Goal: Task Accomplishment & Management: Manage account settings

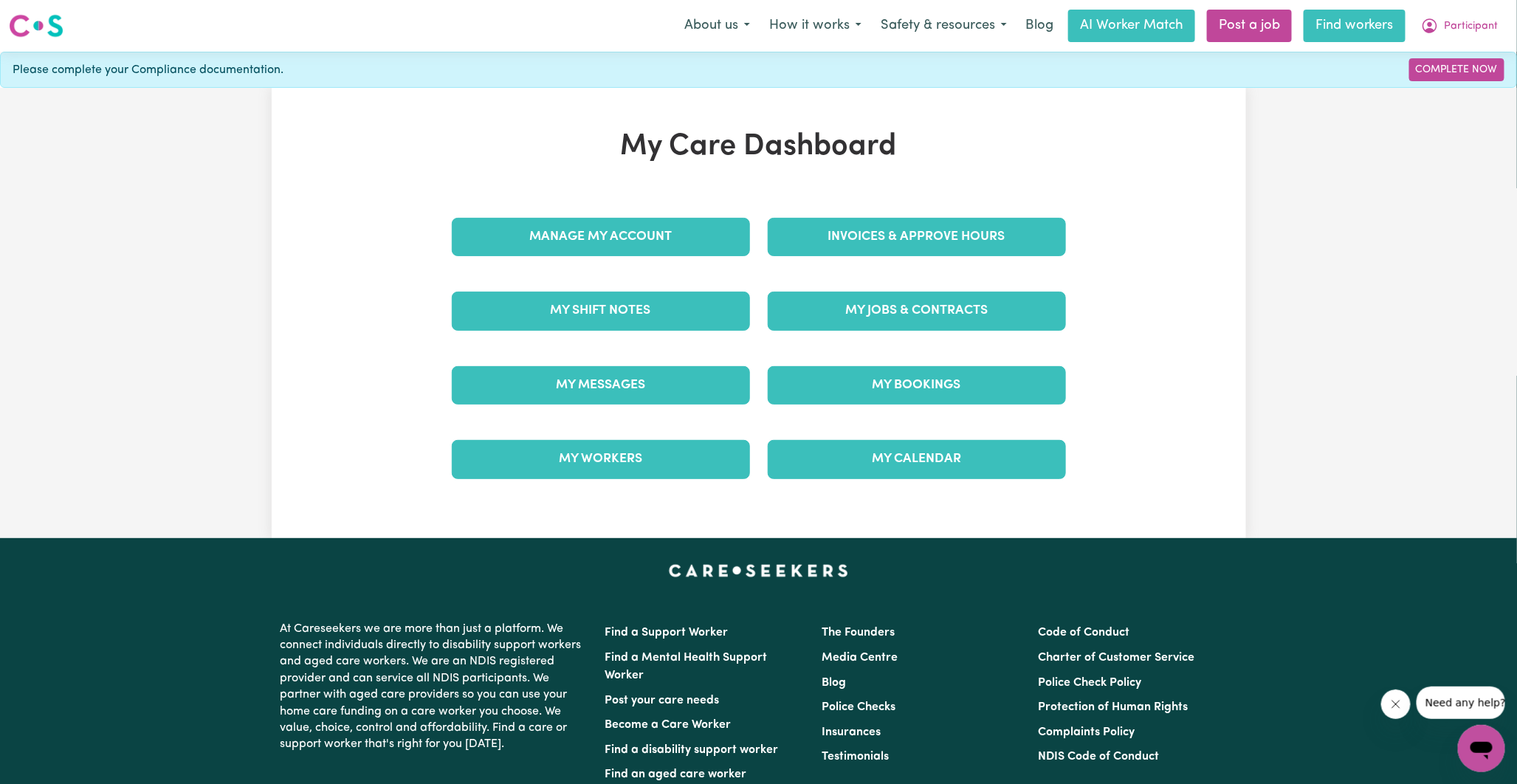
click at [1319, 32] on link "Find workers" at bounding box center [1355, 25] width 102 height 32
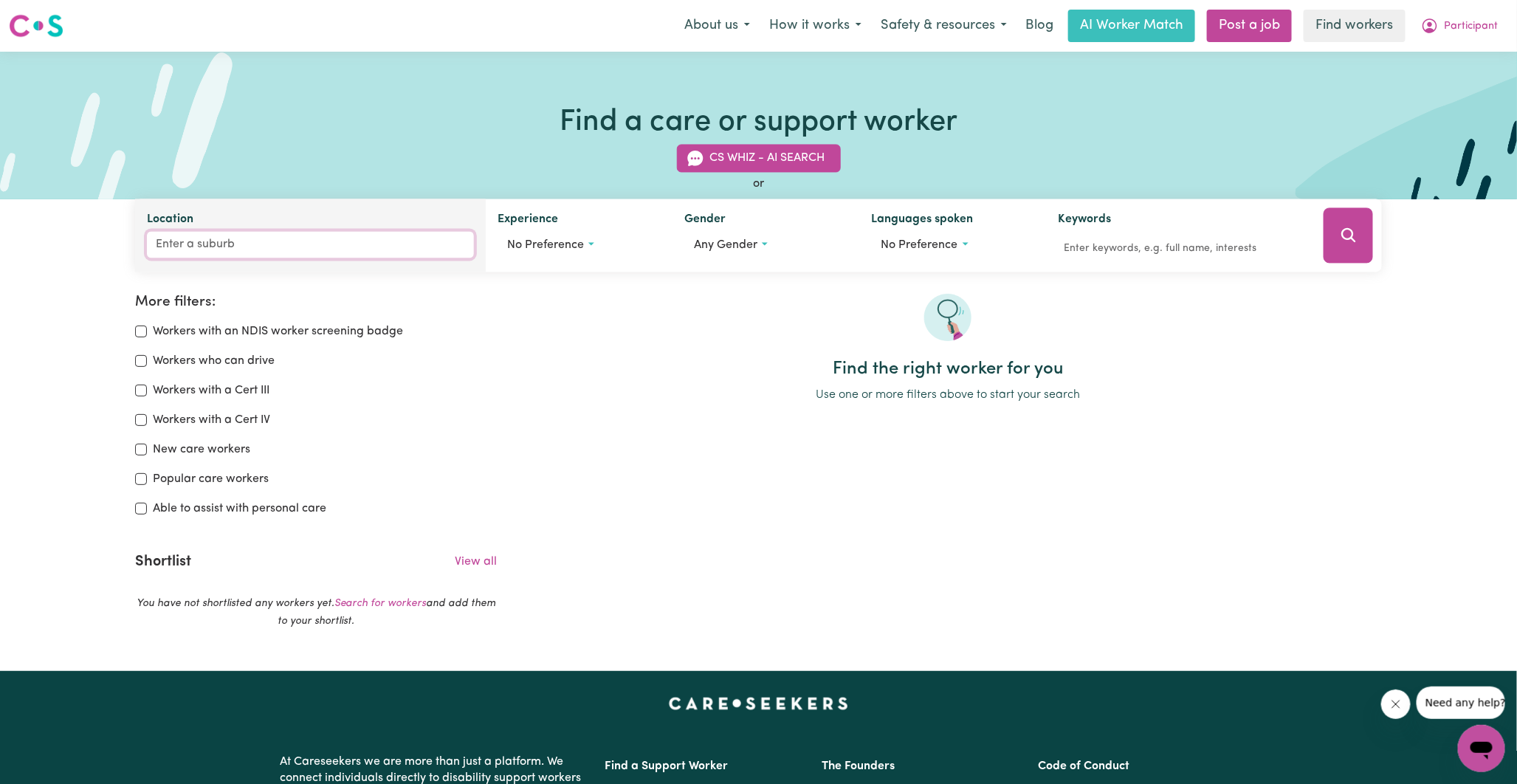
click at [283, 253] on input "Location" at bounding box center [310, 245] width 327 height 26
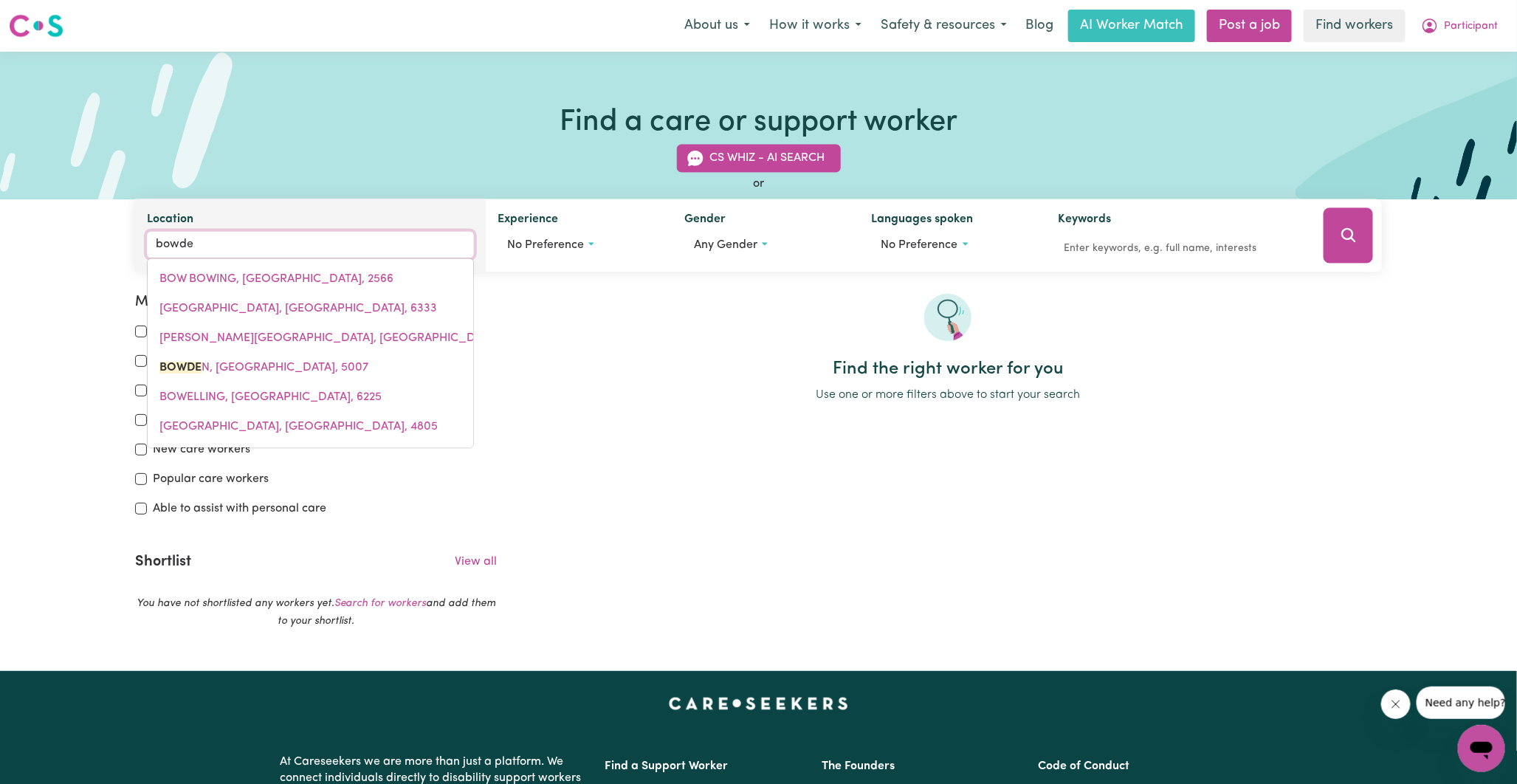
type input "[PERSON_NAME]"
type input "[GEOGRAPHIC_DATA], [GEOGRAPHIC_DATA], 5007"
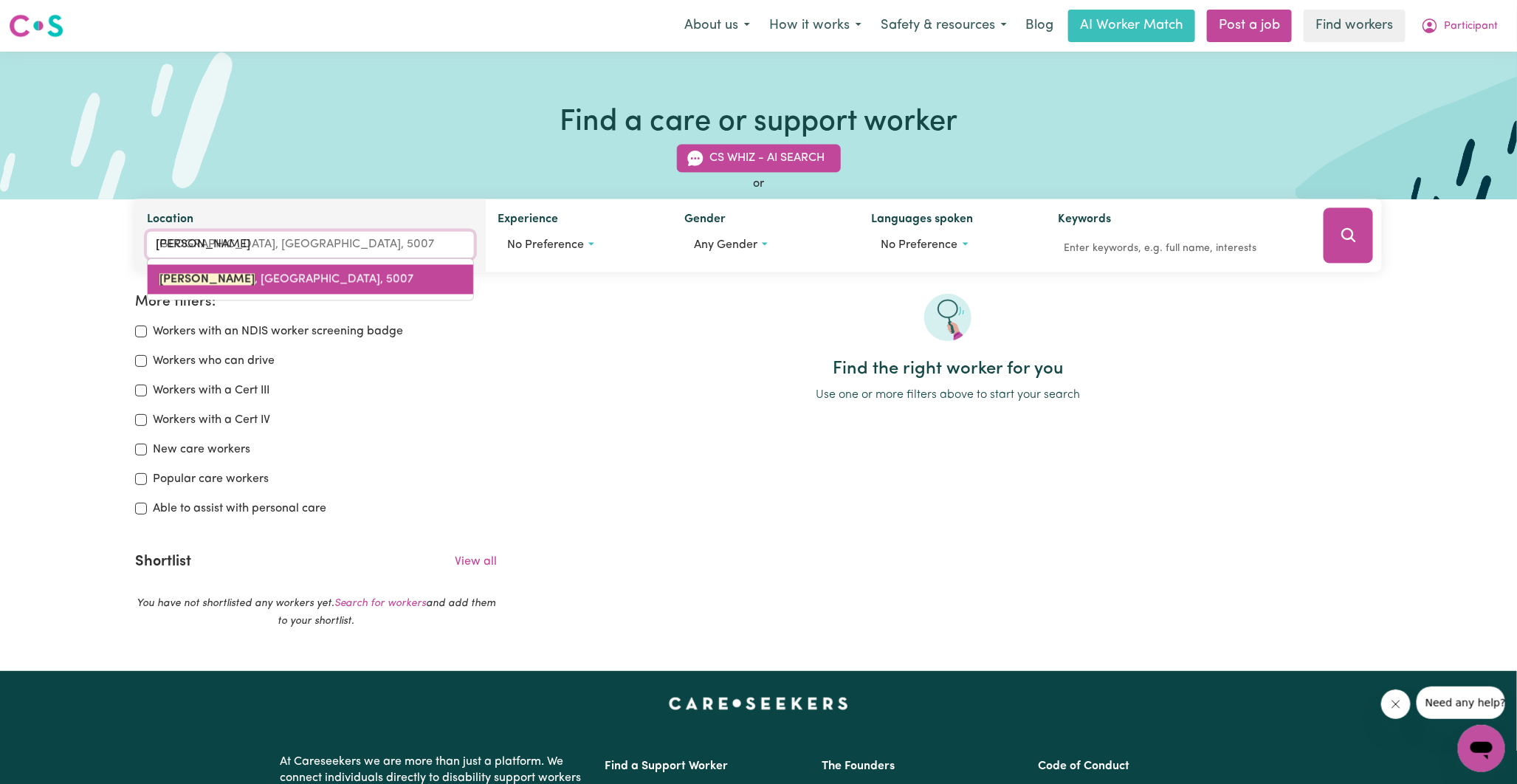
click at [282, 289] on link "[GEOGRAPHIC_DATA] , [GEOGRAPHIC_DATA], 5007" at bounding box center [310, 280] width 325 height 29
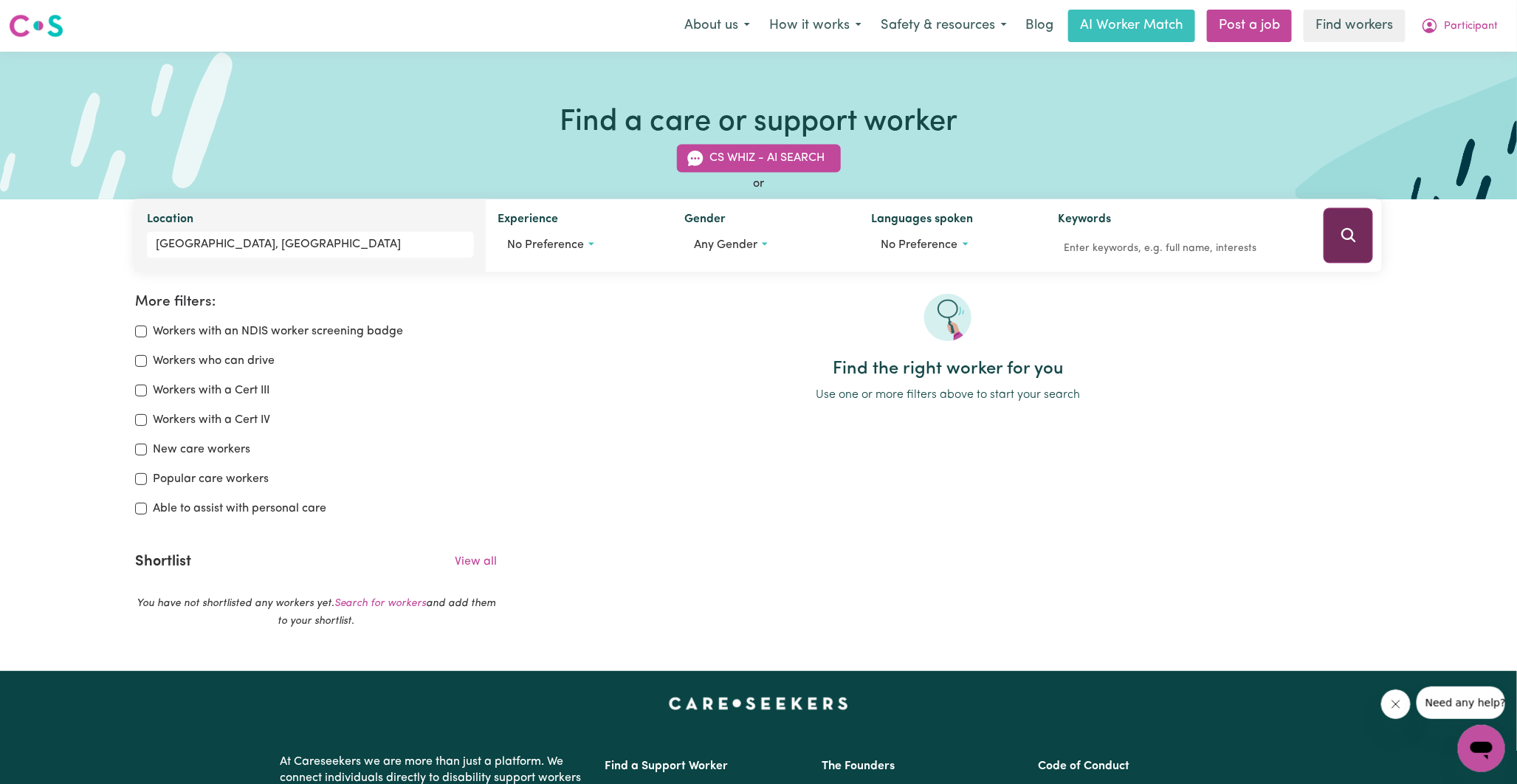
click at [1340, 239] on icon "Search" at bounding box center [1349, 235] width 18 height 18
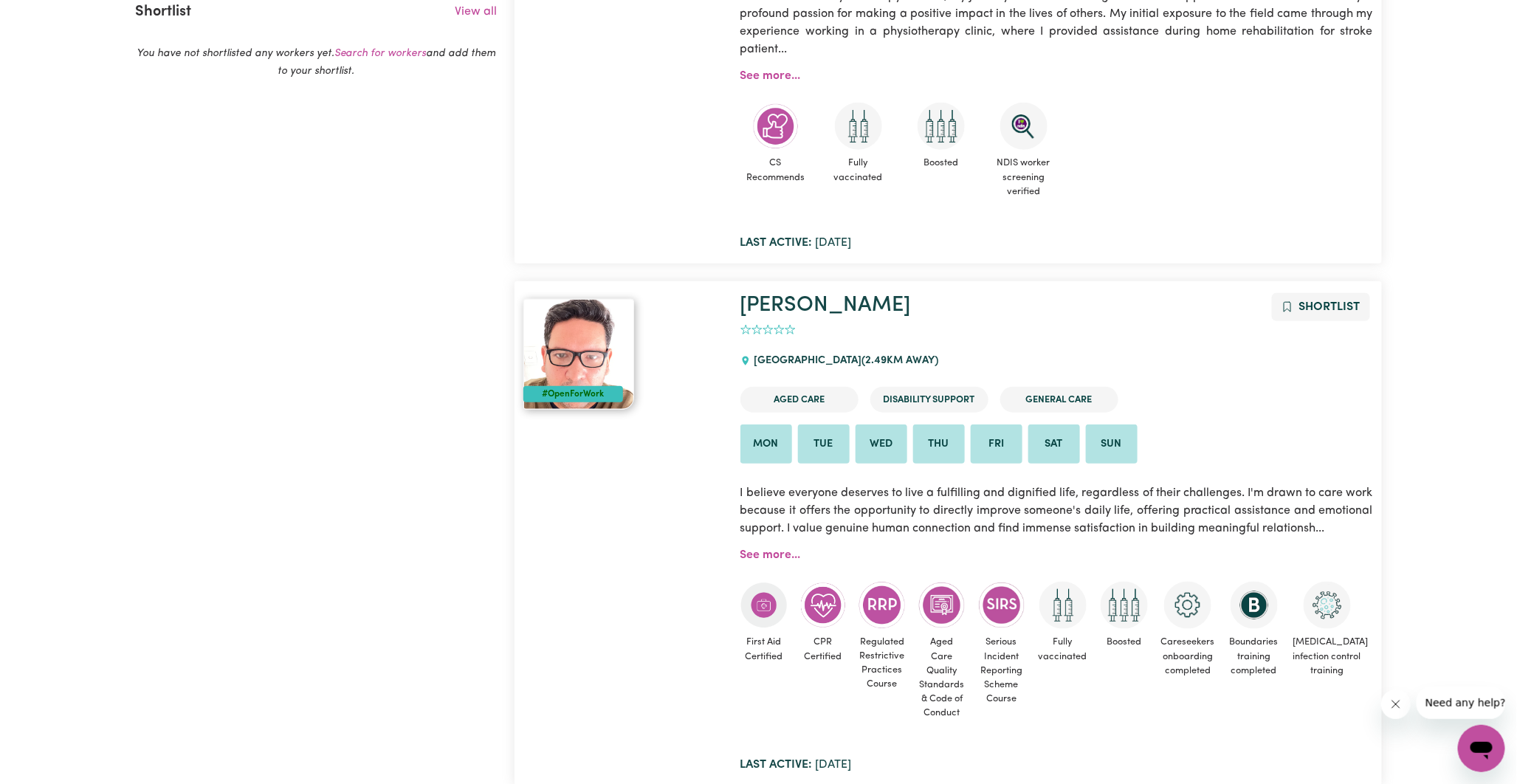
scroll to position [575, 0]
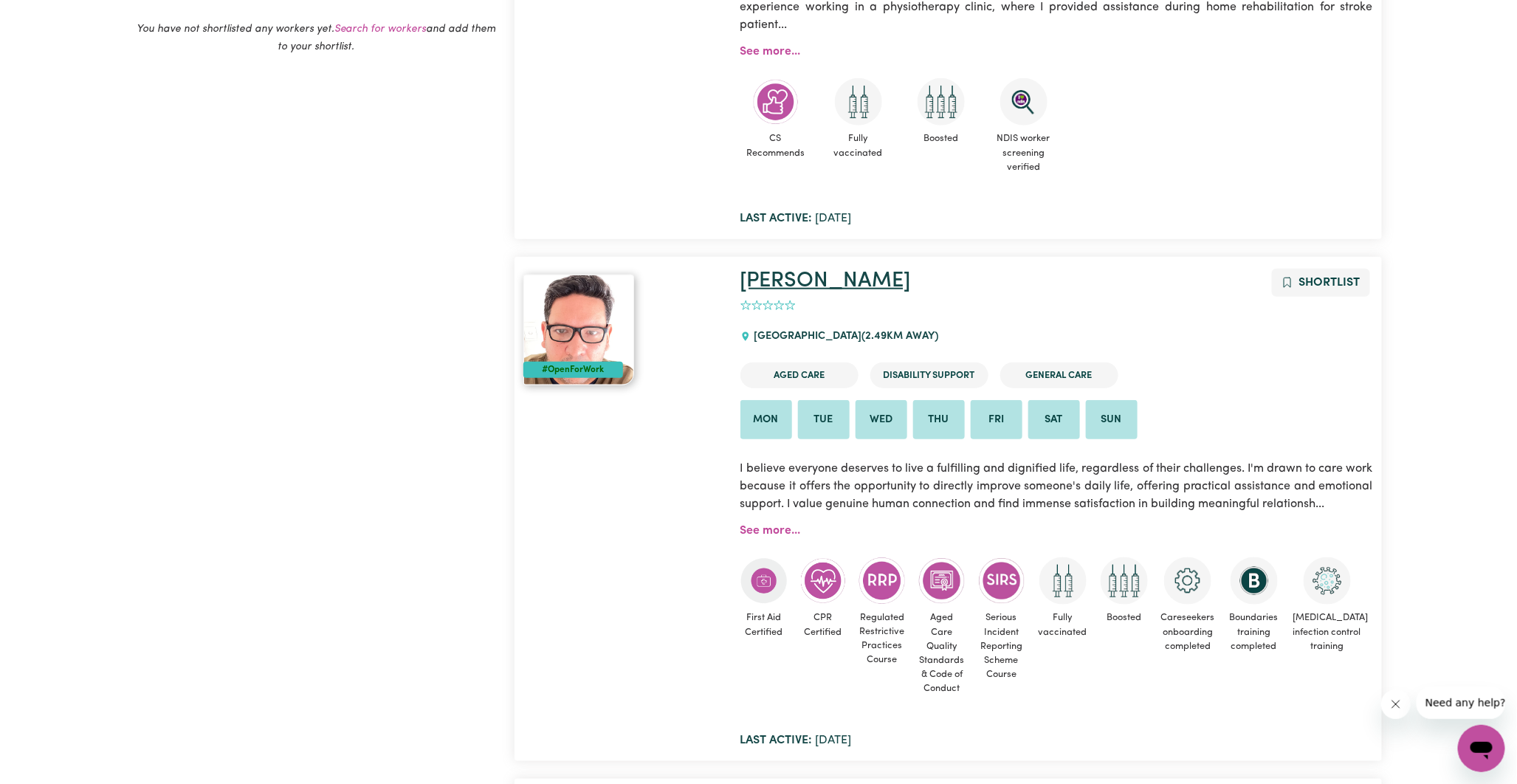
click at [780, 287] on link "[PERSON_NAME]" at bounding box center [826, 281] width 171 height 22
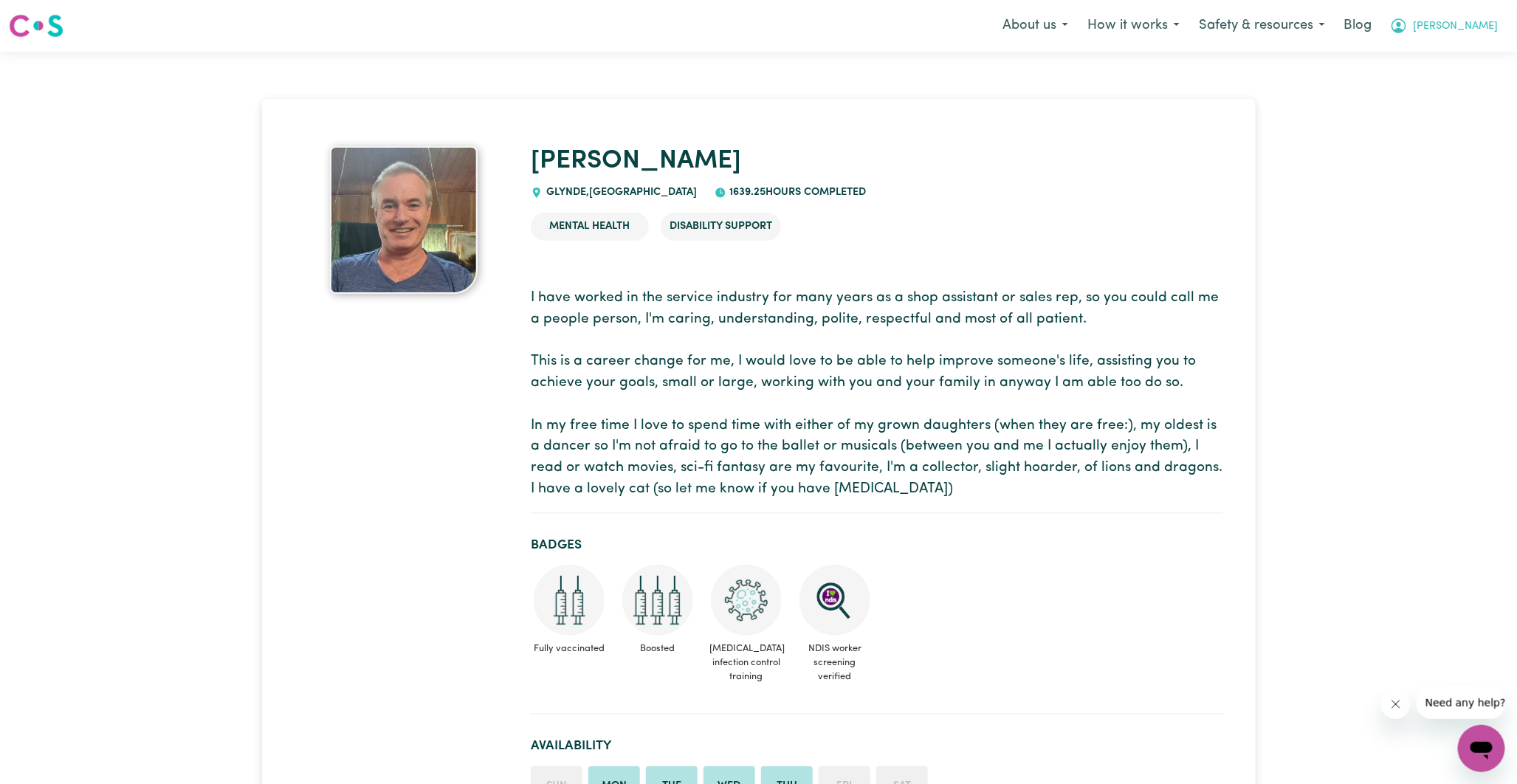
click at [1463, 31] on button "Cecilia" at bounding box center [1444, 25] width 127 height 31
click at [1420, 59] on link "My SC Dashboard" at bounding box center [1449, 57] width 117 height 28
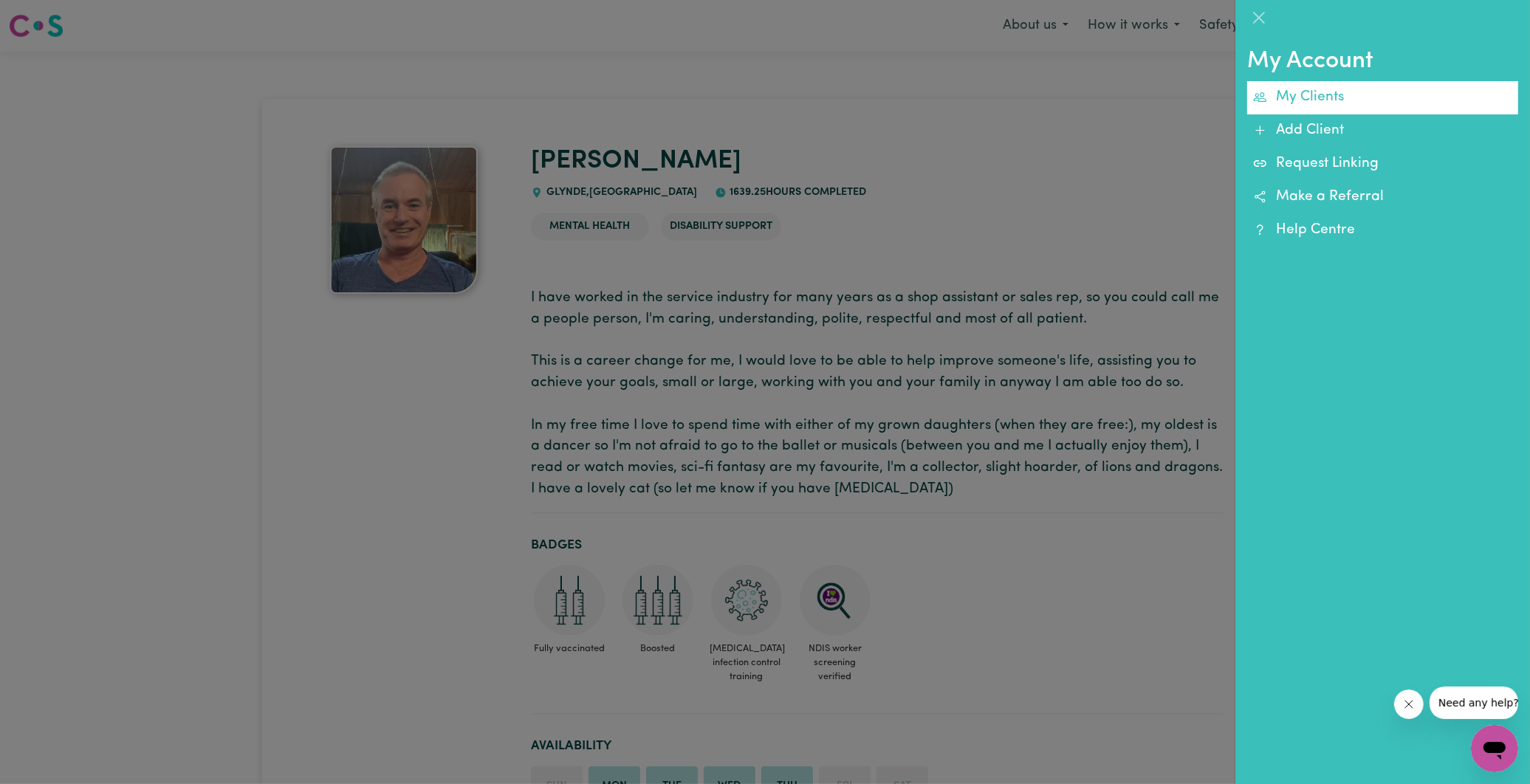
click at [1309, 97] on link "My Clients" at bounding box center [1382, 97] width 271 height 33
